Goal: Navigation & Orientation: Find specific page/section

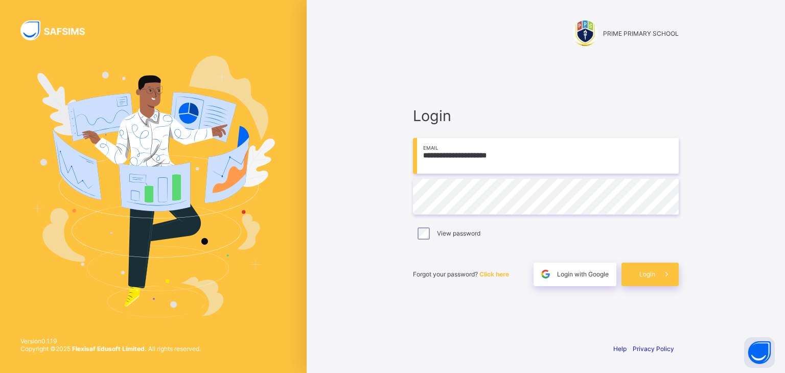
click at [636, 275] on div "Login" at bounding box center [650, 275] width 57 height 24
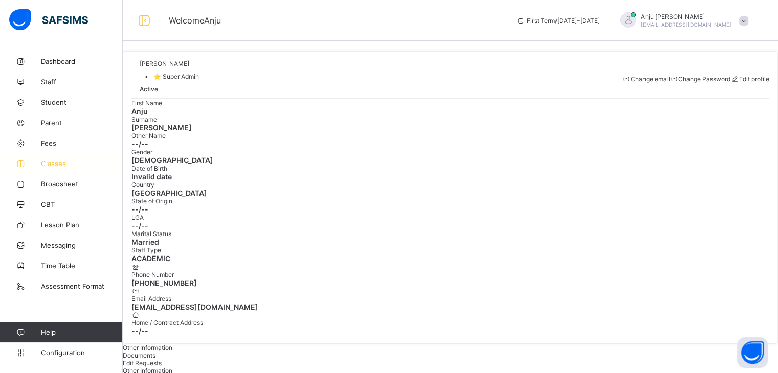
click at [63, 160] on span "Classes" at bounding box center [82, 163] width 82 height 8
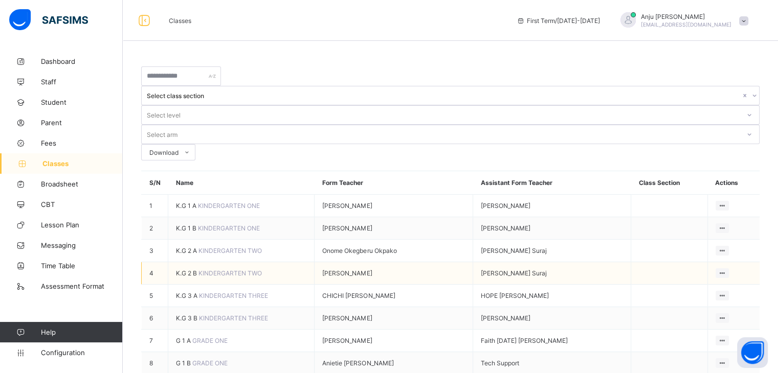
click at [180, 269] on span "K.G 2 B" at bounding box center [187, 273] width 22 height 8
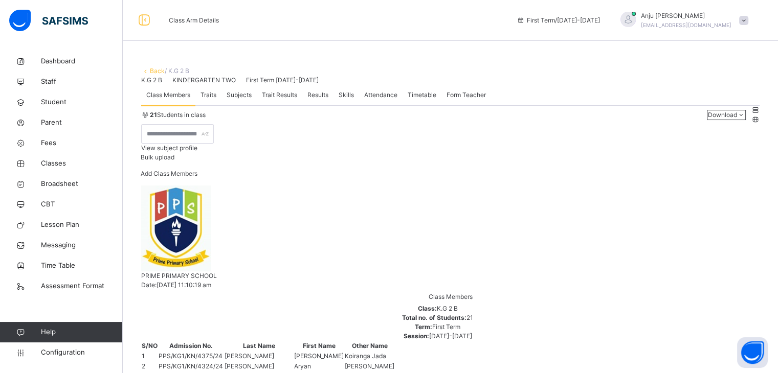
scroll to position [326, 0]
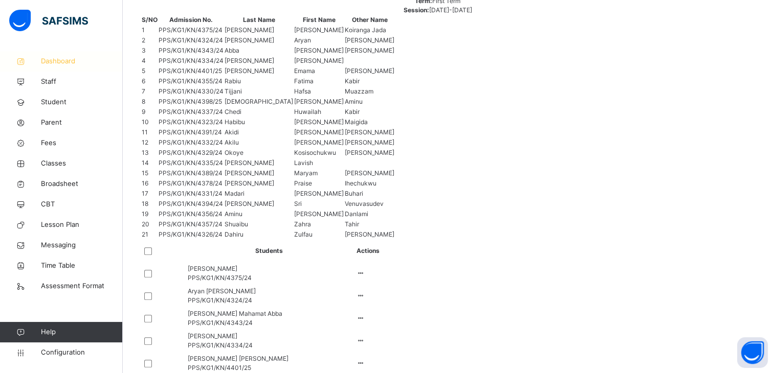
click at [59, 57] on span "Dashboard" at bounding box center [82, 61] width 82 height 10
